Goal: Feedback & Contribution: Submit feedback/report problem

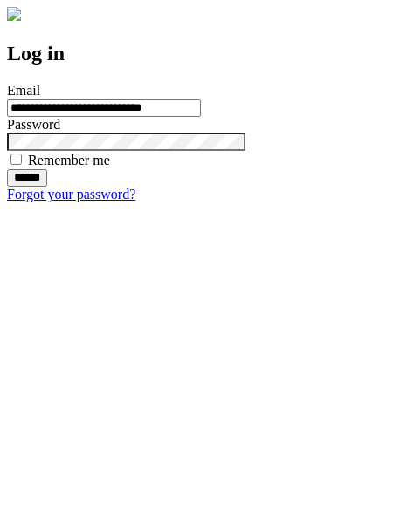
type input "**********"
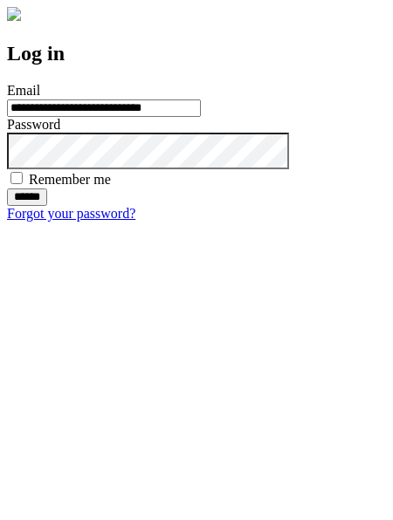
click at [47, 206] on input "******" at bounding box center [27, 196] width 40 height 17
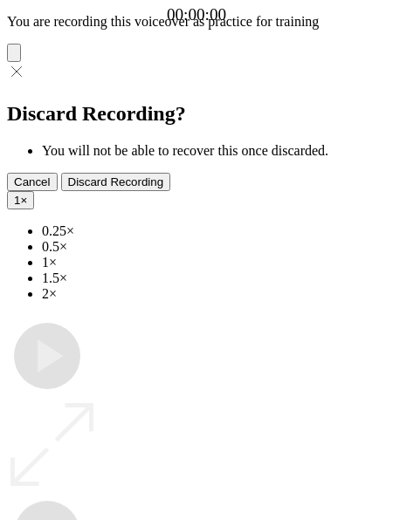
type input "**********"
